Goal: Information Seeking & Learning: Find specific fact

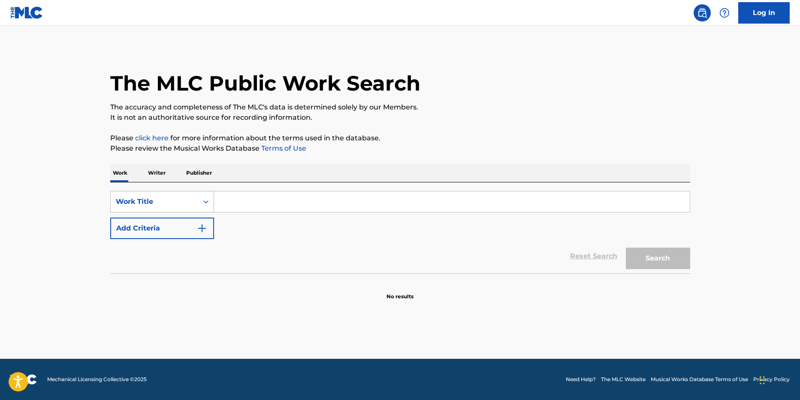
click at [197, 199] on div "Work Title" at bounding box center [155, 201] width 88 height 16
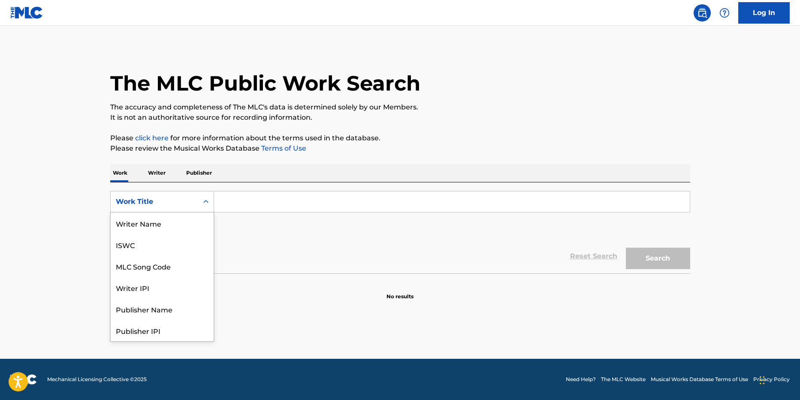
scroll to position [43, 0]
click at [137, 224] on div "MLC Song Code" at bounding box center [162, 222] width 103 height 21
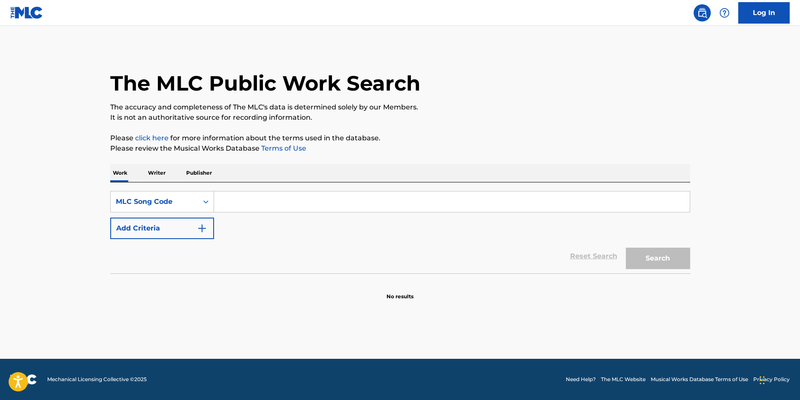
click at [243, 201] on input "Search Form" at bounding box center [452, 201] width 476 height 21
paste input "PN7NBG"
type input "PN7NBG"
click at [655, 260] on button "Search" at bounding box center [658, 258] width 64 height 21
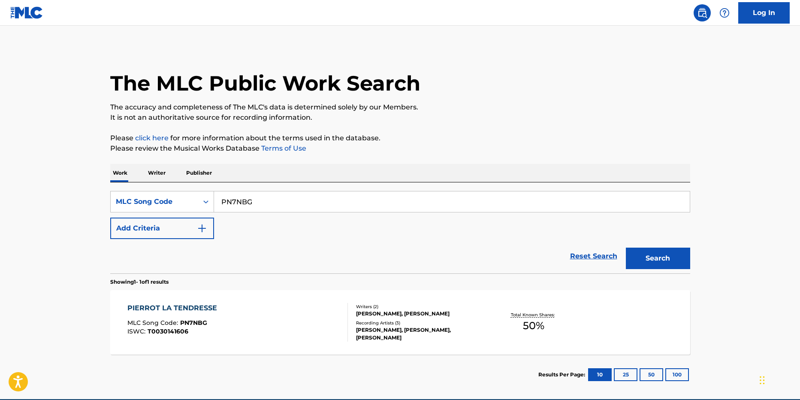
click at [185, 310] on div "PIERROT LA TENDRESSE" at bounding box center [174, 308] width 94 height 10
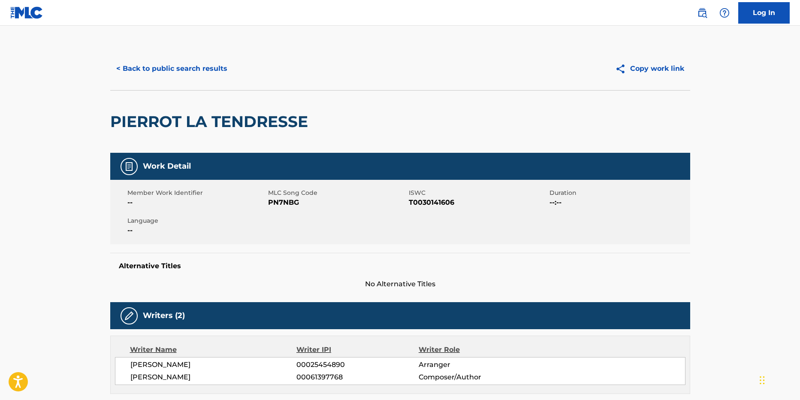
click at [178, 66] on button "< Back to public search results" at bounding box center [171, 68] width 123 height 21
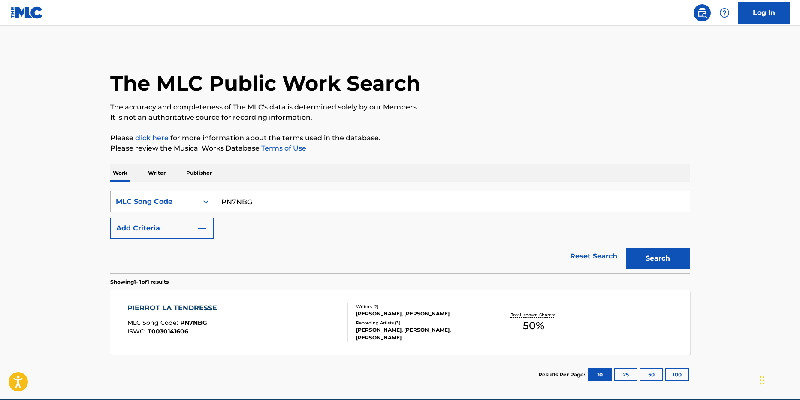
drag, startPoint x: 260, startPoint y: 200, endPoint x: 192, endPoint y: 191, distance: 68.4
click at [197, 194] on div "SearchWithCriteriac72e8712-ea44-4d59-b8f9-8b2f1c2057e3 MLC Song Code PN7NBG" at bounding box center [400, 201] width 580 height 21
paste input "D4"
type input "PN7ND4"
click at [626, 248] on button "Search" at bounding box center [658, 258] width 64 height 21
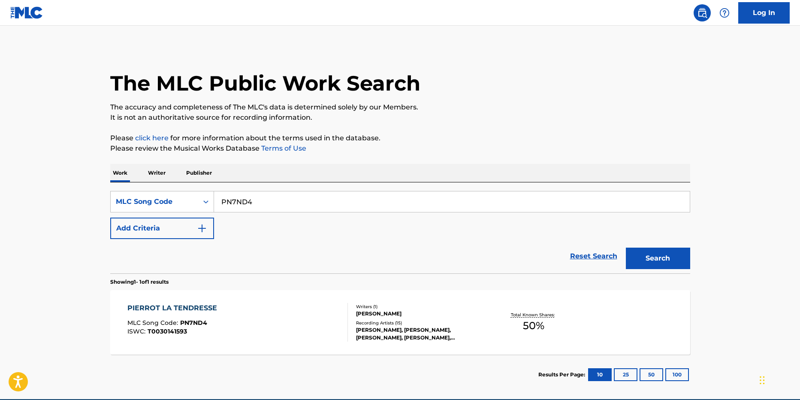
click at [174, 311] on div "PIERROT LA TENDRESSE" at bounding box center [174, 308] width 94 height 10
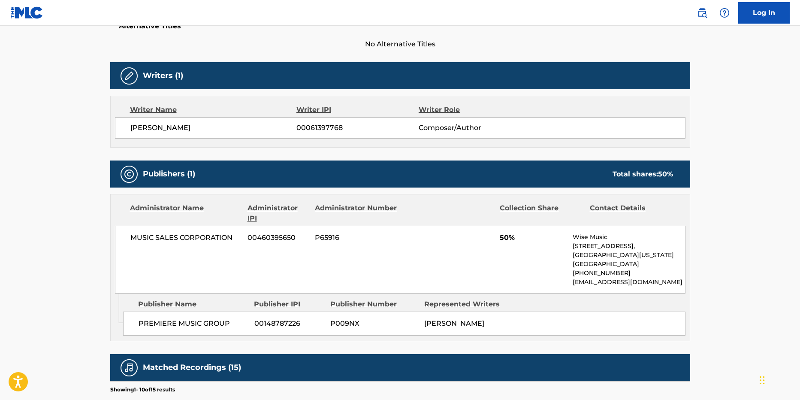
scroll to position [180, 0]
